Goal: Use online tool/utility: Utilize a website feature to perform a specific function

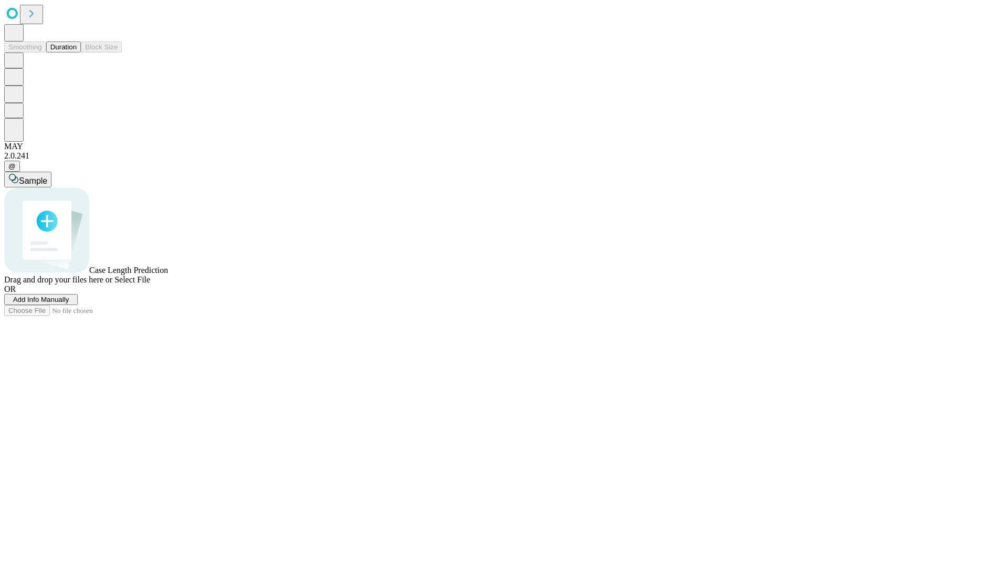
click at [77, 53] on button "Duration" at bounding box center [63, 46] width 35 height 11
click at [150, 284] on span "Select File" at bounding box center [132, 279] width 36 height 9
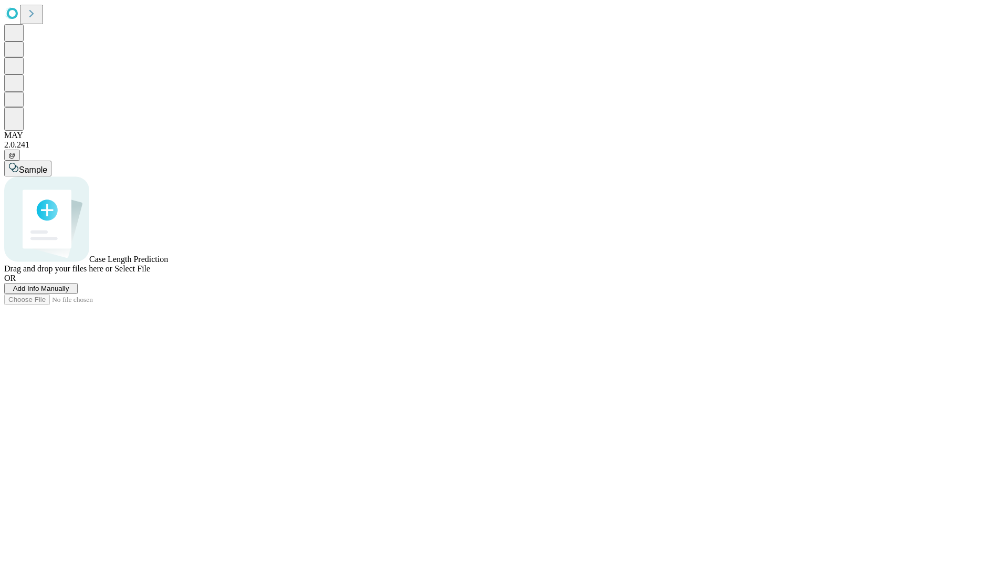
click at [150, 273] on span "Select File" at bounding box center [132, 268] width 36 height 9
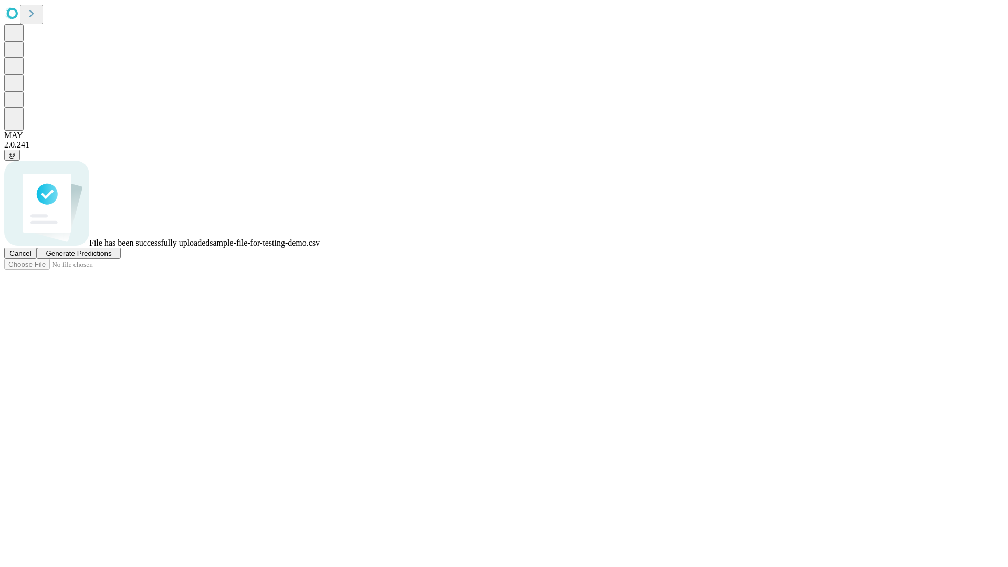
click at [111, 257] on span "Generate Predictions" at bounding box center [79, 253] width 66 height 8
